Goal: Information Seeking & Learning: Learn about a topic

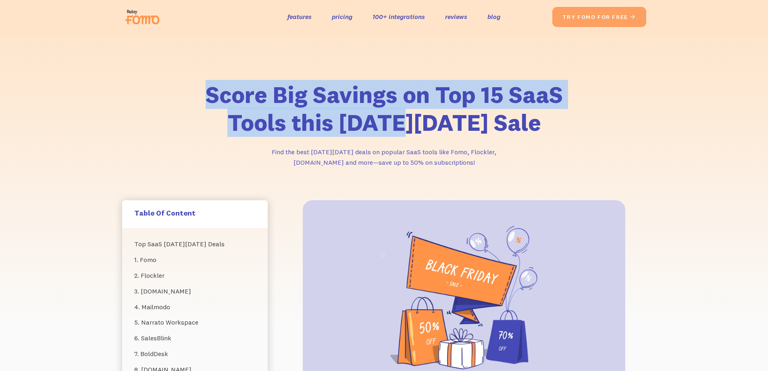
drag, startPoint x: 374, startPoint y: 120, endPoint x: 409, endPoint y: 120, distance: 35.1
click at [409, 120] on h1 "Score Big Savings on Top 15 SaaS Tools this Black Friday Sale" at bounding box center [384, 109] width 411 height 56
click at [125, 5] on img at bounding box center [144, 17] width 45 height 26
click at [92, 113] on div "Score Big Savings on Top 15 SaaS Tools this Black Friday Sale Find the best Bla…" at bounding box center [384, 117] width 768 height 167
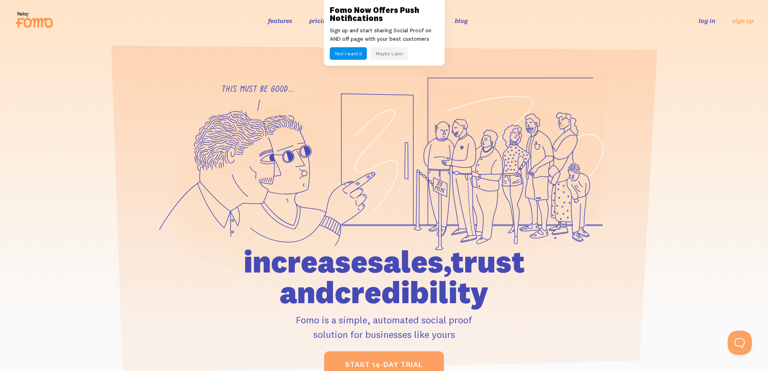
drag, startPoint x: 337, startPoint y: 55, endPoint x: 403, endPoint y: 61, distance: 66.0
click at [404, 62] on div "Fomo Now Offers Push Notifications Sign up and start sharing Social Proof on AN…" at bounding box center [384, 33] width 121 height 66
click at [393, 55] on button "Maybe Later" at bounding box center [389, 53] width 37 height 13
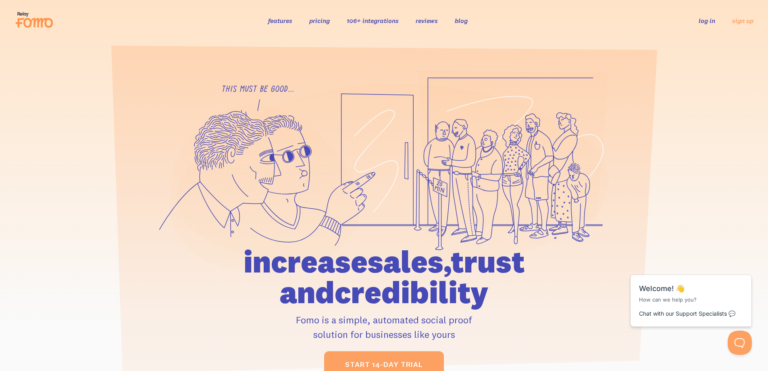
click at [116, 90] on div at bounding box center [384, 223] width 768 height 307
